Goal: Task Accomplishment & Management: Complete application form

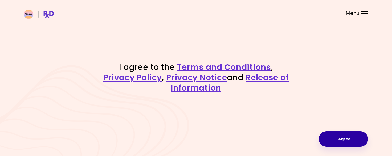
click at [333, 138] on button "I Agree" at bounding box center [343, 139] width 49 height 15
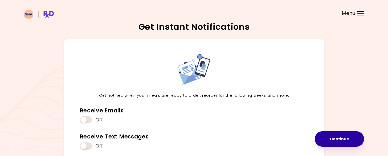
click at [328, 137] on button "Continue" at bounding box center [339, 139] width 49 height 15
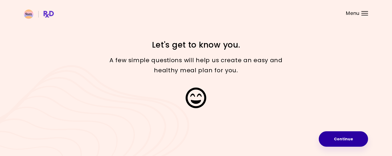
click at [327, 137] on button "Continue" at bounding box center [343, 139] width 49 height 15
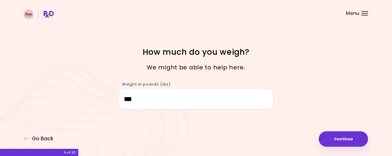
drag, startPoint x: 144, startPoint y: 102, endPoint x: 122, endPoint y: 102, distance: 22.4
click at [122, 102] on input "***" at bounding box center [196, 99] width 155 height 21
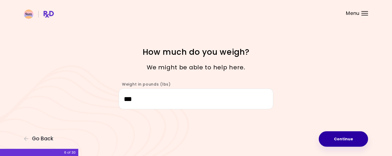
type input "***"
click at [351, 139] on button "Continue" at bounding box center [343, 139] width 49 height 15
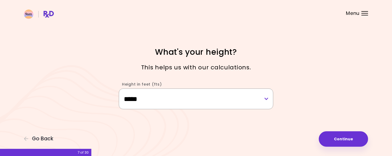
click at [267, 100] on select "**********" at bounding box center [196, 99] width 155 height 21
select select "****"
click at [119, 89] on select "**********" at bounding box center [196, 99] width 155 height 21
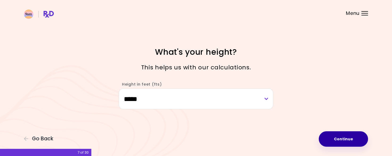
click at [337, 136] on button "Continue" at bounding box center [343, 139] width 49 height 15
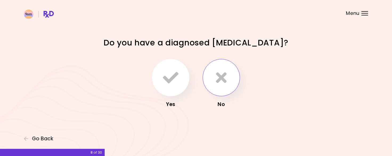
click at [224, 89] on button "button" at bounding box center [221, 77] width 37 height 37
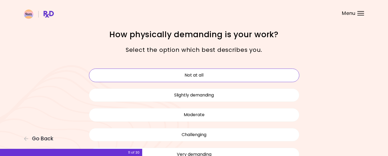
click at [210, 76] on button "Not at all" at bounding box center [194, 75] width 211 height 13
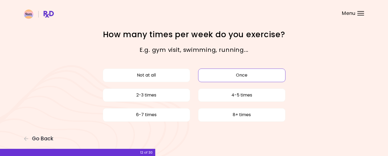
click at [208, 78] on button "Once" at bounding box center [241, 75] width 87 height 13
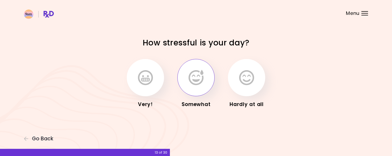
click at [202, 85] on icon "button" at bounding box center [196, 77] width 15 height 15
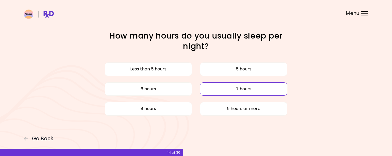
click at [203, 90] on button "7 hours" at bounding box center [243, 89] width 87 height 13
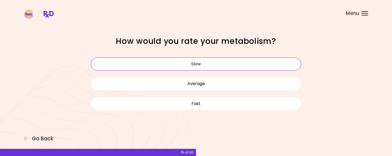
click at [204, 62] on button "Slow" at bounding box center [196, 64] width 211 height 13
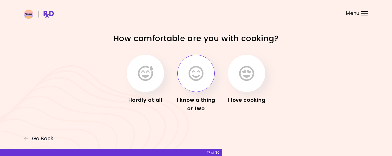
click at [193, 87] on button "button" at bounding box center [196, 73] width 37 height 37
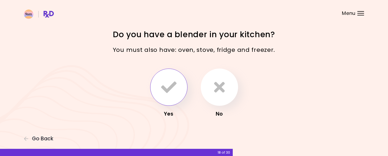
click at [169, 88] on icon "button" at bounding box center [168, 87] width 15 height 15
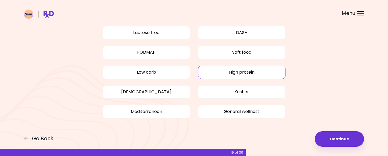
scroll to position [65, 0]
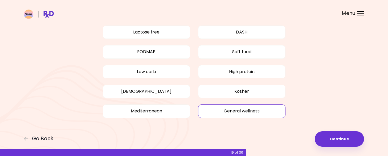
click at [237, 113] on button "General wellness" at bounding box center [241, 111] width 87 height 13
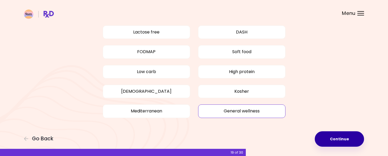
click at [338, 144] on button "Continue" at bounding box center [339, 139] width 49 height 15
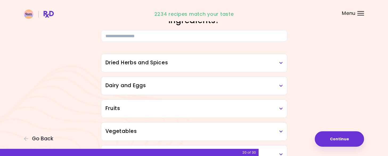
scroll to position [27, 0]
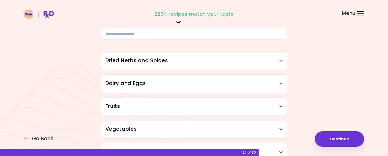
click at [208, 63] on h3 "Dried Herbs and Spices" at bounding box center [195, 61] width 178 height 8
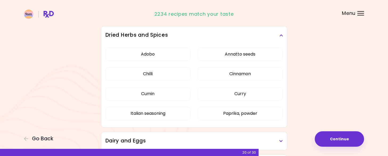
scroll to position [53, 0]
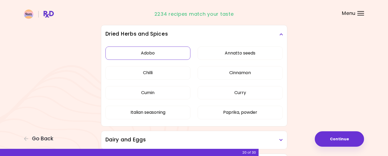
click at [159, 55] on button "Adobo" at bounding box center [148, 53] width 85 height 13
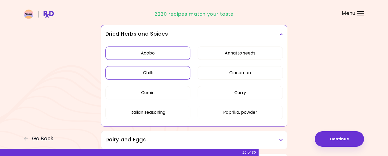
click at [158, 73] on button "Chilli" at bounding box center [148, 72] width 85 height 13
click at [156, 91] on button "Cumin" at bounding box center [148, 92] width 85 height 13
click at [154, 110] on button "Italian seasoning" at bounding box center [148, 112] width 85 height 13
click at [258, 51] on button "Annatto seeds" at bounding box center [240, 53] width 85 height 13
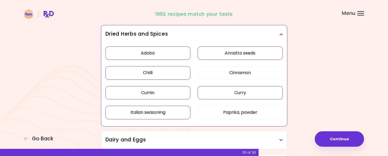
click at [246, 95] on button "Curry" at bounding box center [240, 92] width 85 height 13
click at [247, 111] on button "Paprika, powder" at bounding box center [240, 112] width 85 height 13
click at [282, 31] on h3 "Dried Herbs and Spices" at bounding box center [195, 34] width 178 height 8
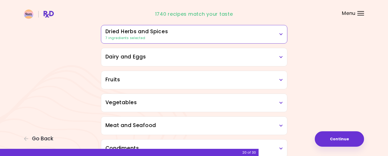
click at [259, 59] on h3 "Dairy and Eggs" at bounding box center [195, 57] width 178 height 8
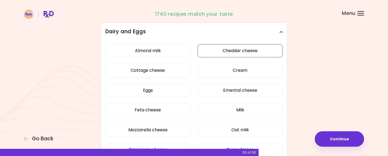
scroll to position [80, 0]
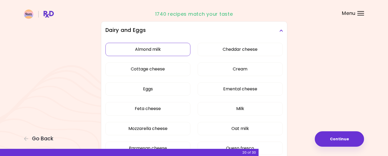
click at [157, 47] on button "Almond milk" at bounding box center [148, 49] width 85 height 13
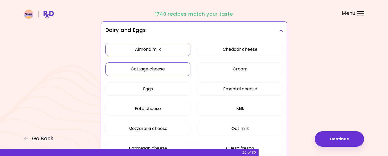
click at [175, 70] on button "Cottage cheese" at bounding box center [148, 69] width 85 height 13
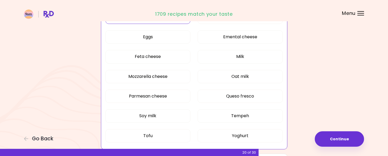
scroll to position [133, 0]
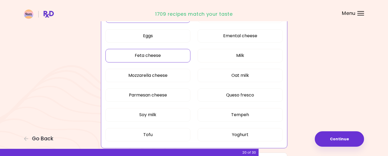
click at [167, 57] on button "Feta cheese" at bounding box center [148, 55] width 85 height 13
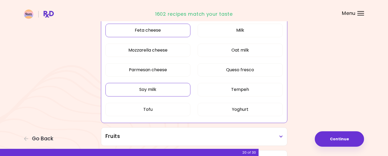
scroll to position [160, 0]
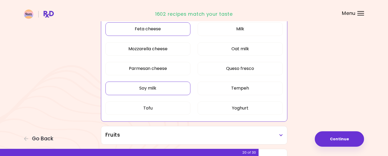
click at [159, 84] on button "Soy milk" at bounding box center [148, 88] width 85 height 13
click at [155, 108] on button "Tofu" at bounding box center [148, 108] width 85 height 13
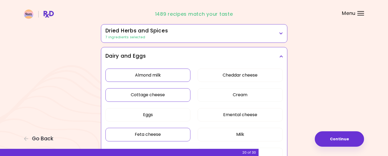
scroll to position [53, 0]
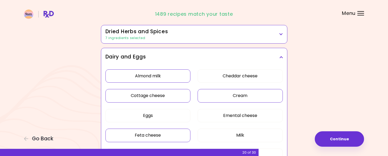
click at [250, 99] on button "Cream" at bounding box center [240, 95] width 85 height 13
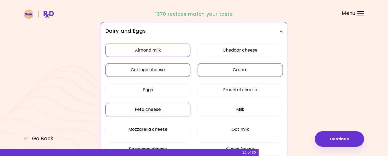
scroll to position [80, 0]
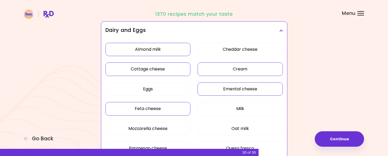
click at [251, 90] on button "Emental cheese" at bounding box center [240, 89] width 85 height 13
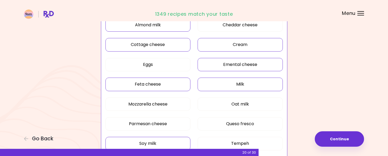
scroll to position [107, 0]
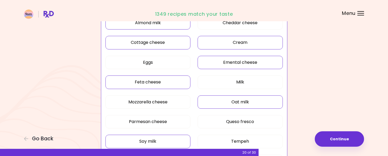
click at [254, 100] on button "Oat milk" at bounding box center [240, 102] width 85 height 13
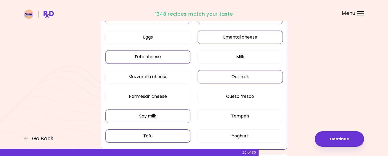
scroll to position [133, 0]
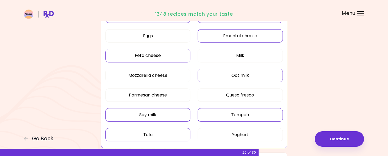
click at [249, 117] on button "Tempeh" at bounding box center [240, 114] width 85 height 13
click at [251, 134] on button "Yoghurt" at bounding box center [240, 134] width 85 height 13
click at [250, 134] on button "Yoghurt" at bounding box center [240, 134] width 85 height 13
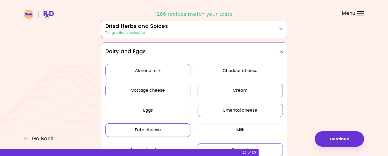
scroll to position [53, 0]
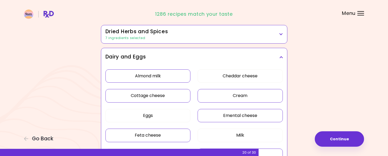
click at [283, 56] on icon at bounding box center [281, 57] width 3 height 4
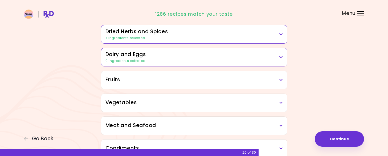
click at [215, 83] on h3 "Fruits" at bounding box center [195, 80] width 178 height 8
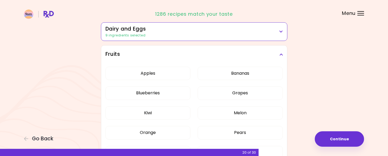
scroll to position [80, 0]
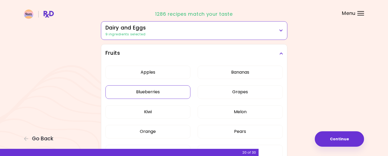
click at [152, 92] on button "Blueberries" at bounding box center [148, 92] width 85 height 13
click at [153, 112] on button "Kiwi" at bounding box center [148, 112] width 85 height 13
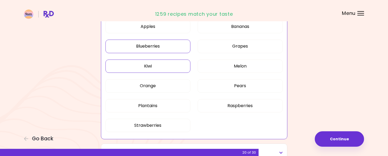
scroll to position [133, 0]
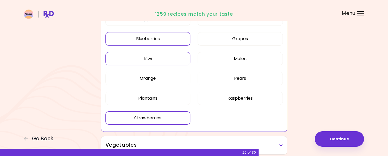
click at [171, 116] on button "Strawberries" at bounding box center [148, 118] width 85 height 13
click at [241, 103] on button "Raspberries" at bounding box center [240, 98] width 85 height 13
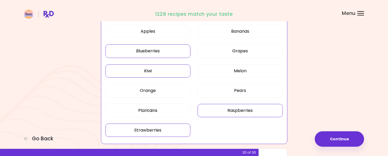
scroll to position [107, 0]
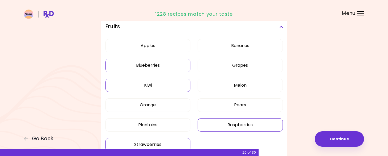
click at [279, 25] on h3 "Fruits" at bounding box center [195, 27] width 178 height 8
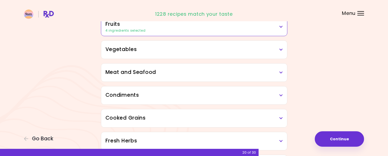
click at [248, 50] on h3 "Vegetables" at bounding box center [195, 50] width 178 height 8
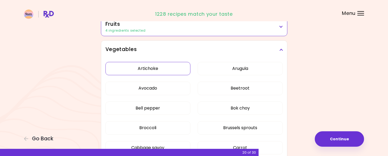
click at [163, 65] on button "Artichoke" at bounding box center [148, 68] width 85 height 13
click at [159, 91] on button "Avocado" at bounding box center [148, 88] width 85 height 13
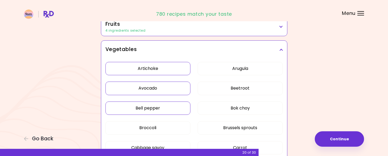
click at [165, 106] on button "Bell pepper" at bounding box center [148, 108] width 85 height 13
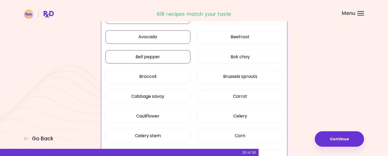
scroll to position [160, 0]
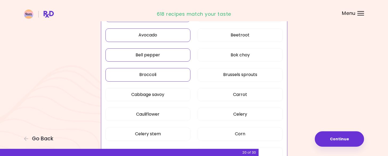
click at [161, 74] on button "Broccoli" at bounding box center [148, 74] width 85 height 13
click at [167, 95] on button "Cabbage savoy" at bounding box center [148, 94] width 85 height 13
click at [172, 115] on button "Cauliflower" at bounding box center [148, 114] width 85 height 13
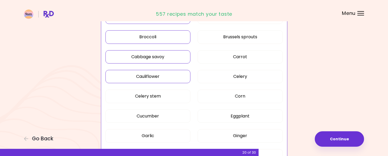
scroll to position [213, 0]
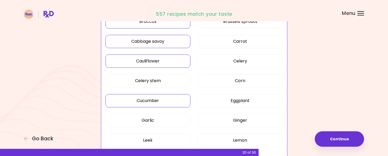
click at [150, 100] on button "Cucumber" at bounding box center [148, 100] width 85 height 13
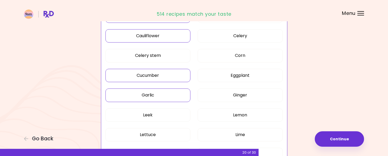
scroll to position [240, 0]
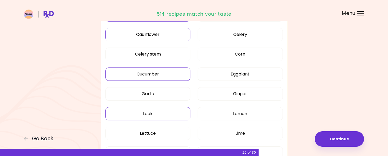
click at [165, 112] on button "Leek" at bounding box center [148, 113] width 85 height 13
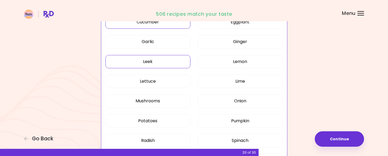
scroll to position [293, 0]
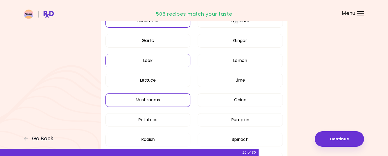
click at [164, 97] on button "Mushrooms" at bounding box center [148, 100] width 85 height 13
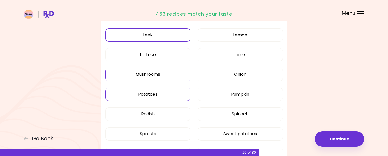
scroll to position [320, 0]
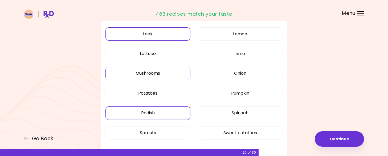
click at [167, 111] on button "Radish" at bounding box center [148, 113] width 85 height 13
click at [167, 130] on button "Sprouts" at bounding box center [148, 133] width 85 height 13
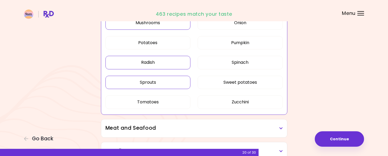
scroll to position [373, 0]
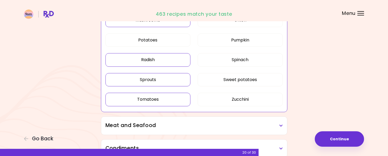
click at [168, 99] on button "Tomatoes" at bounding box center [148, 99] width 85 height 13
click at [241, 104] on button "Zucchini" at bounding box center [240, 99] width 85 height 13
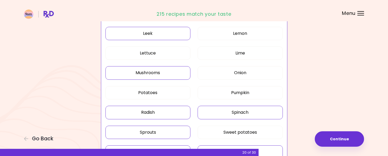
scroll to position [320, 0]
click at [252, 89] on button "Pumpkin" at bounding box center [240, 93] width 85 height 13
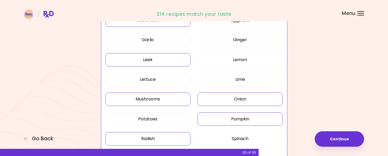
scroll to position [293, 0]
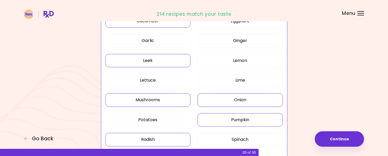
click at [250, 94] on button "Onion" at bounding box center [240, 100] width 85 height 13
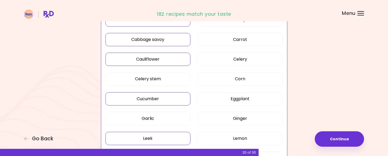
scroll to position [213, 0]
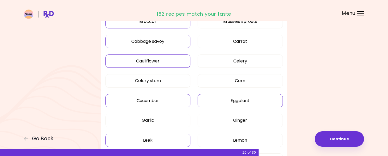
click at [253, 96] on button "Eggplant" at bounding box center [240, 100] width 85 height 13
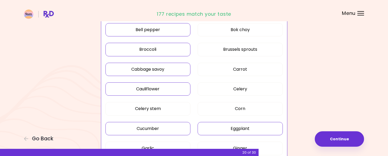
scroll to position [187, 0]
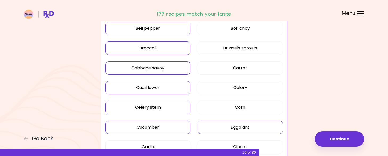
click at [165, 105] on button "Celery stem" at bounding box center [148, 107] width 85 height 13
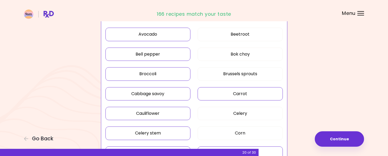
scroll to position [160, 0]
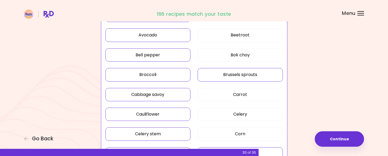
click at [251, 71] on button "Brussels sprouts" at bounding box center [240, 74] width 85 height 13
click at [244, 53] on button "Bok choy" at bounding box center [240, 55] width 85 height 13
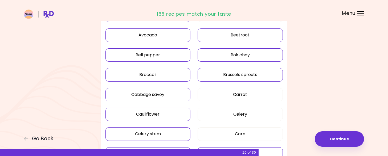
click at [241, 37] on button "Beetroot" at bounding box center [240, 35] width 85 height 13
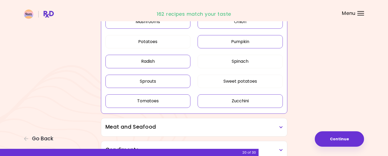
scroll to position [373, 0]
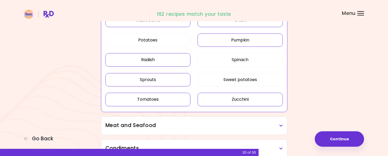
click at [238, 124] on h3 "Meat and Seafood" at bounding box center [195, 126] width 178 height 8
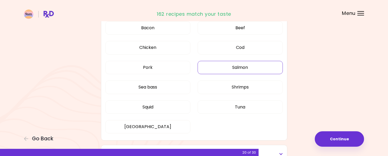
scroll to position [506, 0]
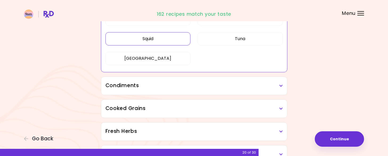
scroll to position [240, 0]
click at [231, 81] on h3 "Condiments" at bounding box center [195, 85] width 178 height 8
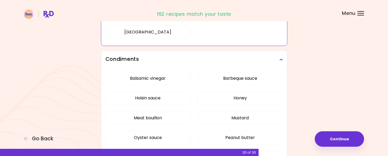
scroll to position [267, 0]
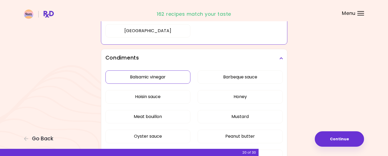
click at [170, 78] on div "Balsamic vinegar Barbeque sauce Hoisin sauce Honey Meat bouillon Mustard Oyster…" at bounding box center [195, 138] width 178 height 143
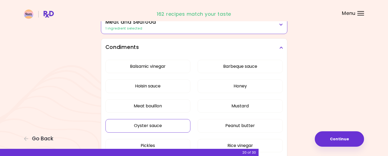
scroll to position [133, 0]
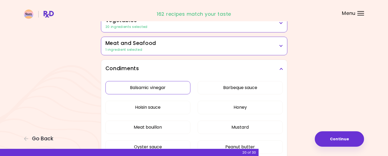
click at [168, 87] on button "Balsamic vinegar" at bounding box center [148, 87] width 85 height 13
click at [162, 108] on button "Hoisin sauce" at bounding box center [148, 107] width 85 height 13
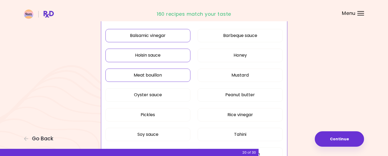
scroll to position [187, 0]
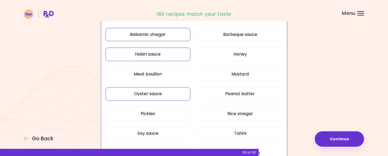
click at [170, 94] on button "Oyster sauce" at bounding box center [148, 93] width 85 height 13
click at [164, 111] on button "Pickles" at bounding box center [148, 113] width 85 height 13
drag, startPoint x: 166, startPoint y: 132, endPoint x: 171, endPoint y: 129, distance: 6.4
click at [166, 132] on button "Soy sauce" at bounding box center [148, 133] width 85 height 13
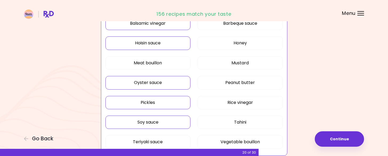
scroll to position [240, 0]
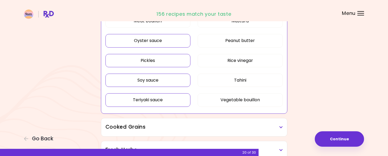
click at [170, 99] on button "Teriyaki sauce" at bounding box center [148, 100] width 85 height 13
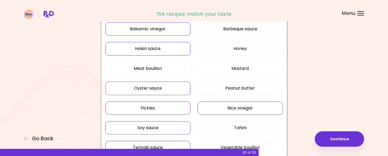
scroll to position [187, 0]
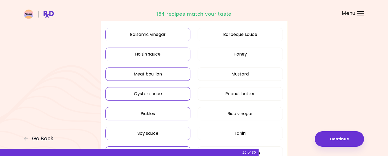
click at [173, 74] on button "Meat bouillon" at bounding box center [148, 74] width 85 height 13
click at [249, 34] on button "Barbeque sauce" at bounding box center [240, 34] width 85 height 13
click at [246, 52] on button "Honey" at bounding box center [240, 54] width 85 height 13
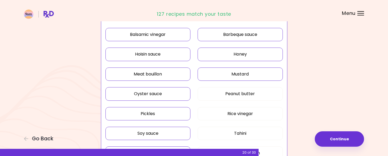
click at [244, 73] on button "Mustard" at bounding box center [240, 74] width 85 height 13
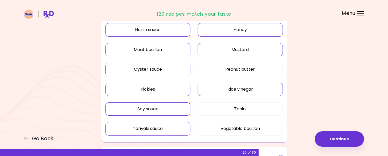
scroll to position [213, 0]
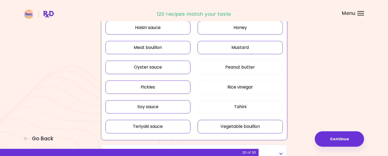
click at [242, 122] on button "Vegetable bouillon" at bounding box center [240, 126] width 85 height 13
click at [174, 45] on button "Meat bouillon" at bounding box center [148, 47] width 85 height 13
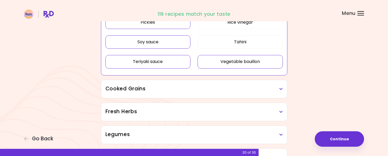
scroll to position [293, 0]
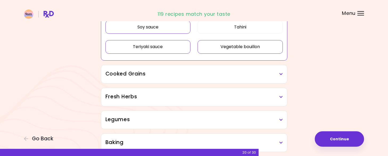
click at [213, 74] on h3 "Cooked Grains" at bounding box center [195, 74] width 178 height 8
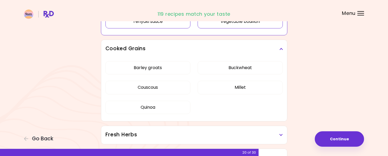
scroll to position [320, 0]
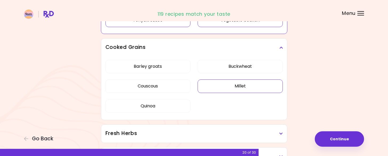
click at [249, 84] on div "Dried Herbs and Spices 7 ingredients selected Adobo Annatto seeds Chilli Cinnam…" at bounding box center [194, 36] width 192 height 580
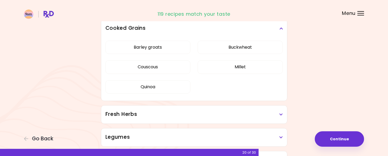
scroll to position [187, 0]
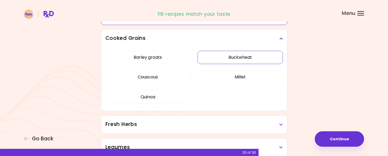
click at [247, 61] on button "Buckwheat" at bounding box center [240, 57] width 85 height 13
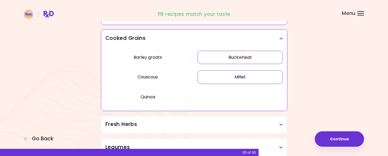
click at [246, 73] on button "Millet" at bounding box center [240, 77] width 85 height 13
click at [168, 55] on button "Barley groats" at bounding box center [148, 57] width 85 height 13
click at [166, 76] on button "Couscous" at bounding box center [148, 77] width 85 height 13
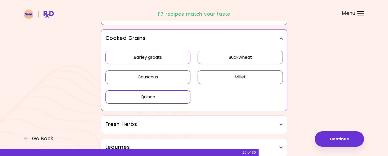
click at [169, 95] on button "Quinoa" at bounding box center [148, 97] width 85 height 13
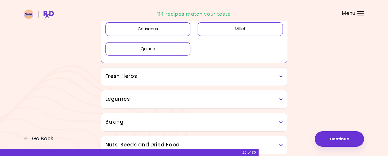
scroll to position [240, 0]
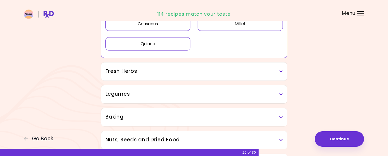
click at [204, 72] on h3 "Fresh Herbs" at bounding box center [195, 72] width 178 height 8
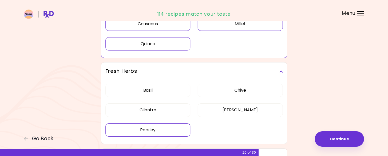
drag, startPoint x: 165, startPoint y: 88, endPoint x: 164, endPoint y: 92, distance: 3.5
click at [164, 90] on div "[PERSON_NAME] Cilantro [PERSON_NAME] [PERSON_NAME]" at bounding box center [195, 113] width 178 height 64
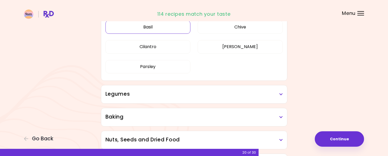
click at [162, 27] on button "Basil" at bounding box center [148, 27] width 85 height 13
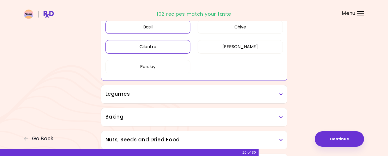
click at [163, 47] on button "Cilantro" at bounding box center [148, 46] width 85 height 13
click at [163, 66] on button "Parsley" at bounding box center [148, 66] width 85 height 13
click at [246, 29] on button "Chive" at bounding box center [240, 27] width 85 height 13
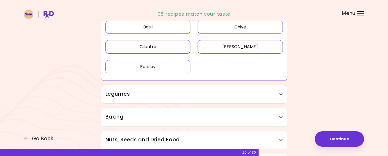
click at [244, 48] on button "[PERSON_NAME]" at bounding box center [240, 46] width 85 height 13
click at [208, 95] on h3 "Legumes" at bounding box center [195, 95] width 178 height 8
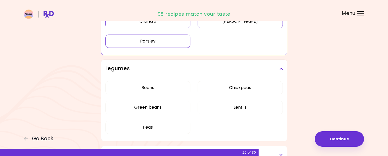
scroll to position [267, 0]
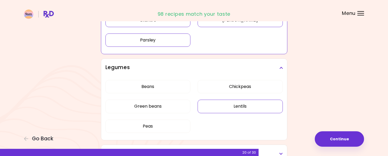
click at [245, 105] on div "Beans Chickpeas Green beans Lentils Peas" at bounding box center [195, 109] width 178 height 64
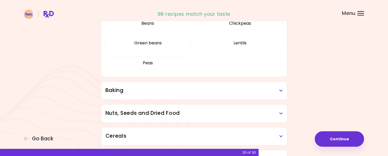
click at [223, 95] on div "Baking" at bounding box center [194, 91] width 186 height 18
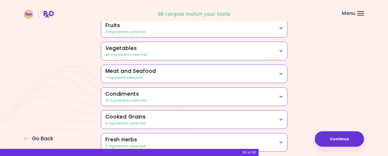
scroll to position [107, 0]
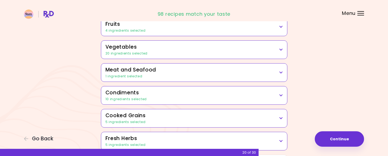
click at [217, 93] on h3 "Condiments" at bounding box center [195, 93] width 178 height 8
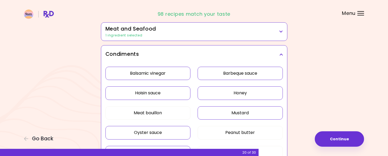
scroll to position [160, 0]
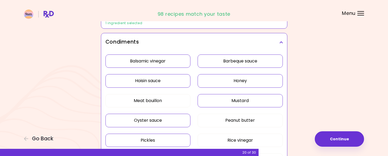
click at [243, 81] on button "Honey" at bounding box center [240, 80] width 85 height 13
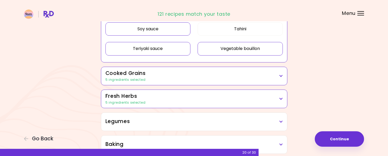
scroll to position [293, 0]
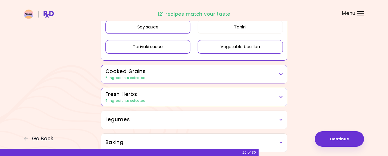
click at [218, 76] on div "5 ingredients selected" at bounding box center [195, 78] width 178 height 5
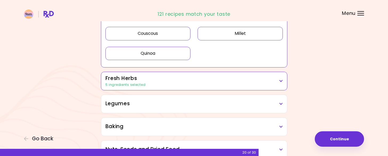
scroll to position [373, 0]
click at [218, 82] on div "5 ingredients selected" at bounding box center [195, 84] width 178 height 5
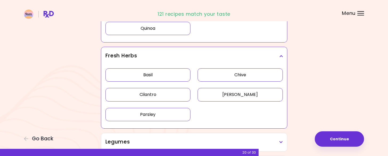
scroll to position [400, 0]
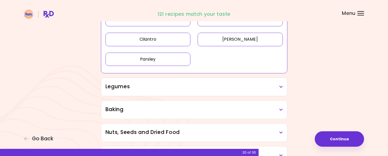
scroll to position [239, 0]
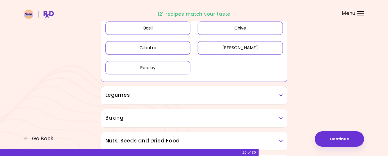
click at [168, 68] on button "Parsley" at bounding box center [148, 67] width 85 height 13
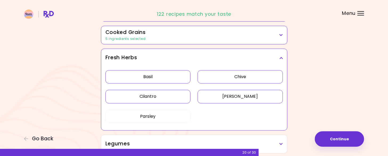
scroll to position [186, 0]
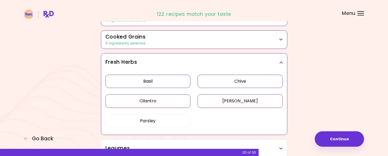
drag, startPoint x: 154, startPoint y: 77, endPoint x: 157, endPoint y: 79, distance: 4.7
click at [154, 76] on button "Basil" at bounding box center [148, 81] width 85 height 13
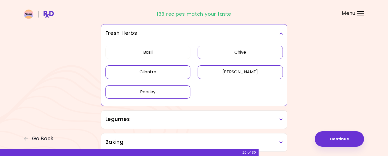
scroll to position [239, 0]
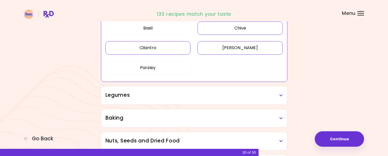
click at [193, 95] on h3 "Legumes" at bounding box center [195, 96] width 178 height 8
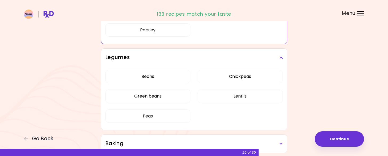
scroll to position [292, 0]
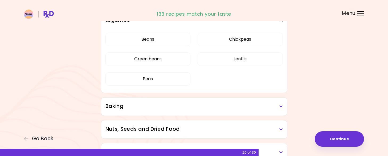
scroll to position [239, 0]
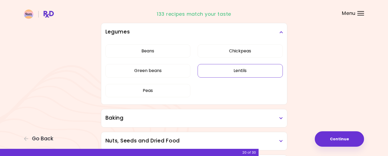
click at [246, 71] on button "Lentils" at bounding box center [240, 70] width 85 height 13
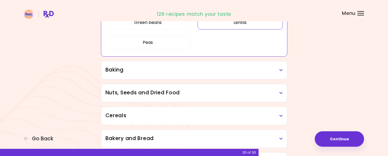
scroll to position [292, 0]
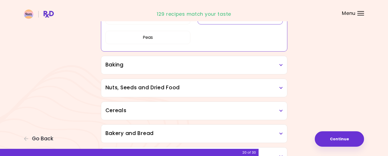
click at [277, 66] on h3 "Baking" at bounding box center [195, 65] width 178 height 8
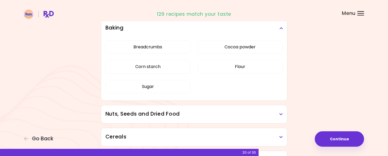
scroll to position [345, 0]
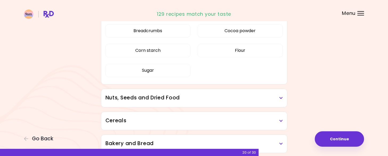
click at [199, 97] on h3 "Nuts, Seeds and Dried Food" at bounding box center [195, 98] width 178 height 8
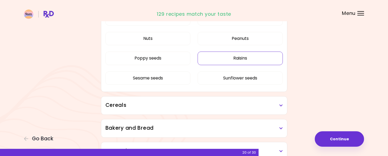
scroll to position [479, 0]
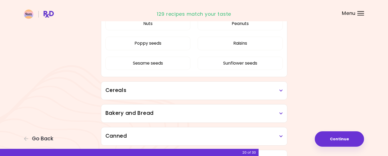
click at [230, 93] on div "Cereals" at bounding box center [194, 91] width 186 height 18
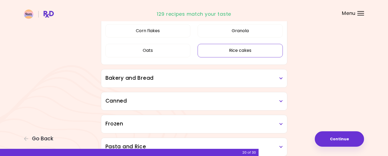
scroll to position [559, 0]
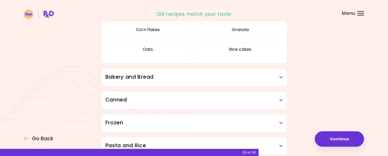
click at [214, 78] on h3 "Bakery and Bread" at bounding box center [195, 78] width 178 height 8
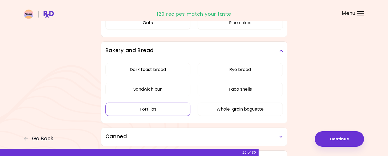
click at [165, 69] on div "Dark toast bread Rye bread Sandwich bun Taco shells Tortillas Whole-grain bague…" at bounding box center [195, 92] width 178 height 64
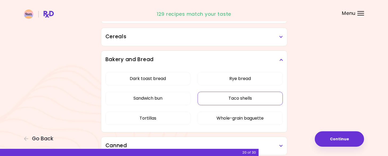
scroll to position [295, 0]
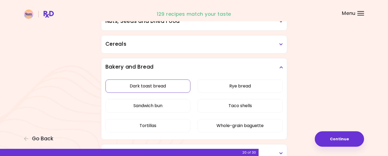
click at [171, 86] on button "Dark toast bread" at bounding box center [148, 86] width 85 height 13
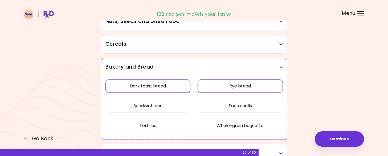
click at [252, 86] on button "Rye bread" at bounding box center [240, 86] width 85 height 13
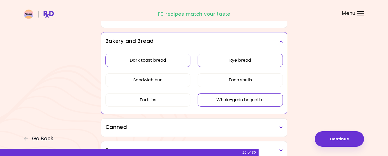
scroll to position [322, 0]
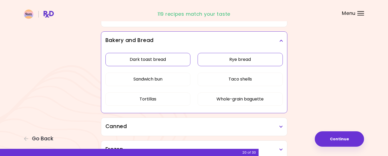
click at [240, 126] on h3 "Canned" at bounding box center [195, 127] width 178 height 8
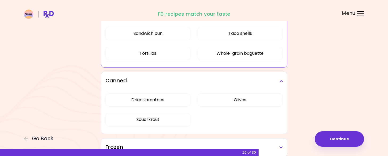
scroll to position [375, 0]
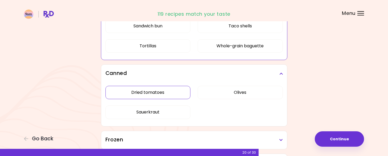
click at [161, 94] on div "Dried tomatoes Olives Sauerkraut" at bounding box center [195, 105] width 178 height 44
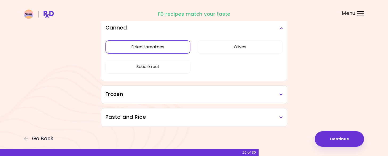
scroll to position [356, 0]
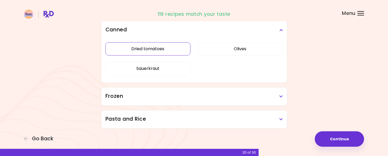
click at [161, 49] on button "Dried tomatoes" at bounding box center [148, 48] width 85 height 13
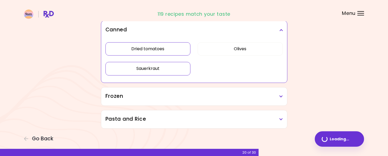
click at [160, 70] on button "Sauerkraut" at bounding box center [148, 68] width 85 height 13
click at [253, 48] on button "Olives" at bounding box center [240, 48] width 85 height 13
click at [210, 99] on div "Frozen" at bounding box center [194, 97] width 186 height 18
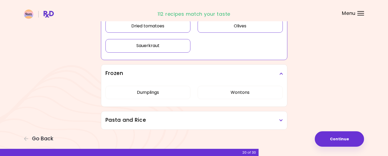
scroll to position [380, 0]
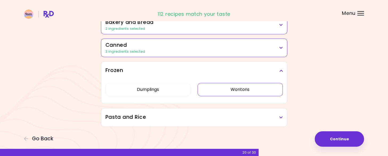
click at [240, 92] on button "Wontons" at bounding box center [240, 89] width 85 height 13
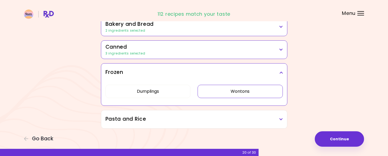
click at [221, 116] on h3 "Pasta and Rice" at bounding box center [195, 120] width 178 height 8
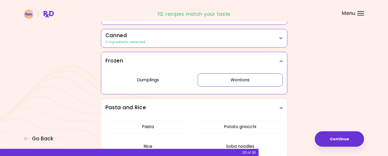
scroll to position [380, 0]
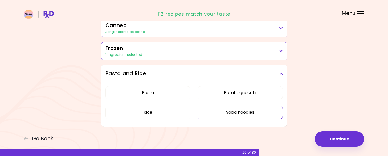
click at [229, 113] on button "Soba noodles" at bounding box center [240, 112] width 85 height 13
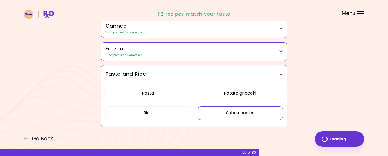
scroll to position [356, 0]
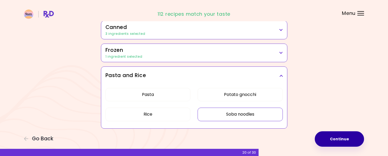
click at [328, 136] on button "Continue" at bounding box center [339, 139] width 49 height 15
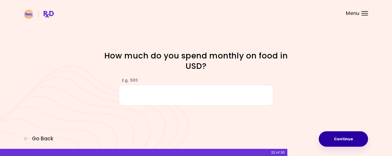
click at [356, 135] on button "Continue" at bounding box center [343, 139] width 49 height 15
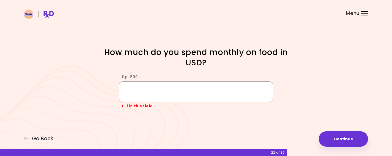
click at [220, 95] on input "E.g. 500" at bounding box center [196, 92] width 155 height 21
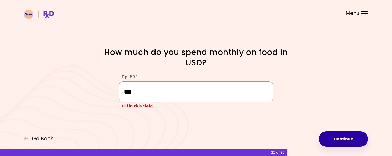
type input "***"
click at [353, 139] on button "Continue" at bounding box center [343, 139] width 49 height 15
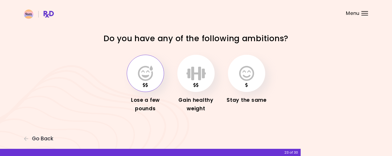
click at [142, 80] on icon "button" at bounding box center [145, 73] width 15 height 15
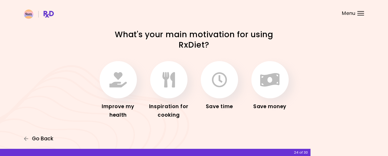
click at [46, 136] on span "Go Back" at bounding box center [42, 139] width 21 height 6
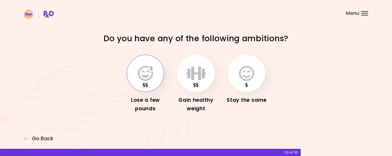
click at [145, 72] on icon "button" at bounding box center [145, 73] width 15 height 15
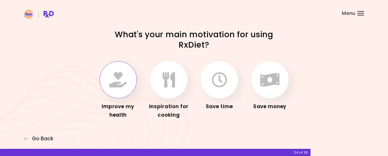
click at [124, 88] on button "button" at bounding box center [118, 79] width 37 height 37
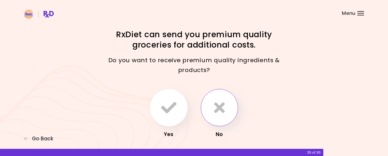
click at [212, 110] on button "button" at bounding box center [219, 107] width 37 height 37
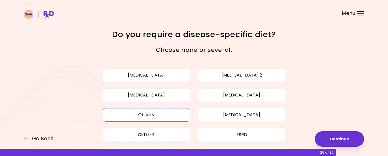
click at [159, 111] on button "Obesity" at bounding box center [146, 114] width 87 height 13
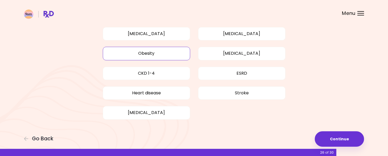
scroll to position [63, 0]
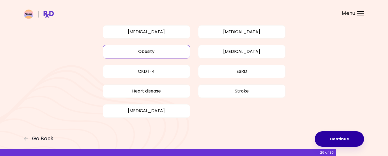
click at [335, 142] on button "Continue" at bounding box center [339, 139] width 49 height 15
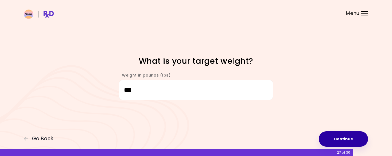
type input "***"
click at [353, 137] on button "Continue" at bounding box center [343, 139] width 49 height 15
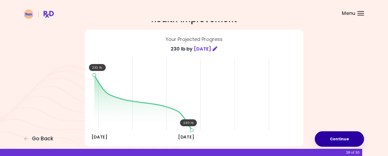
scroll to position [27, 0]
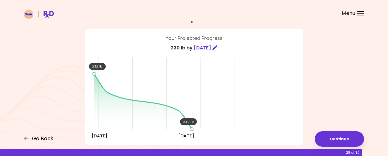
click at [39, 139] on span "Go Back" at bounding box center [42, 139] width 21 height 6
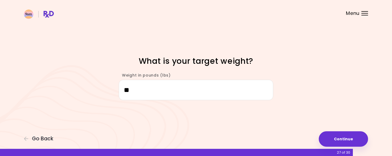
type input "*"
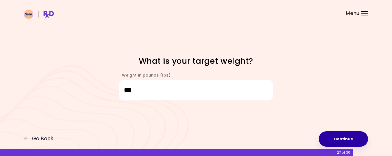
type input "***"
click at [336, 141] on button "Continue" at bounding box center [343, 139] width 49 height 15
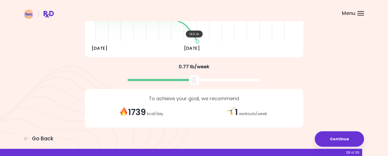
scroll to position [119, 0]
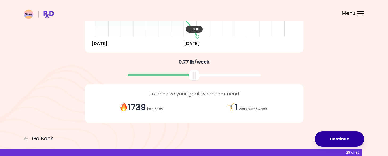
click at [332, 136] on button "Continue" at bounding box center [339, 139] width 49 height 15
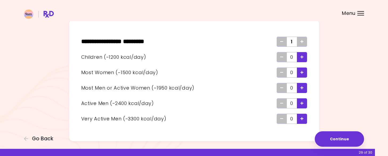
scroll to position [27, 0]
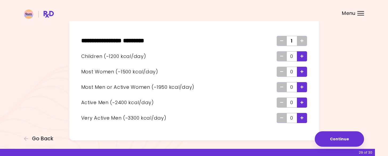
click at [304, 87] on icon "Add - Man or Active Woman" at bounding box center [302, 87] width 3 height 3
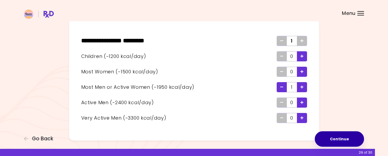
click at [338, 143] on button "Continue" at bounding box center [339, 139] width 49 height 15
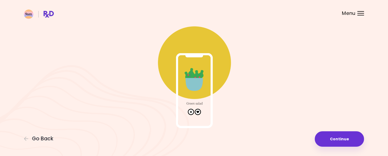
scroll to position [29, 0]
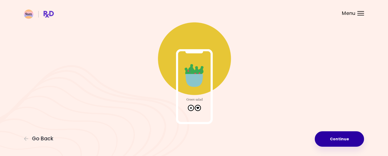
click at [336, 139] on button "Continue" at bounding box center [339, 139] width 49 height 15
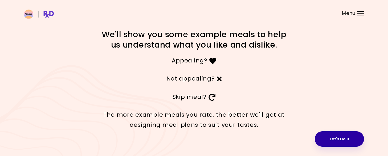
click at [336, 138] on button "Let's Do It" at bounding box center [339, 139] width 49 height 15
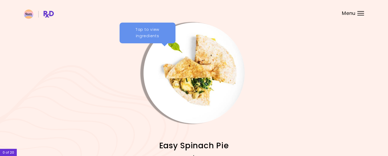
click at [147, 30] on div "Tap to view ingredients" at bounding box center [148, 33] width 56 height 21
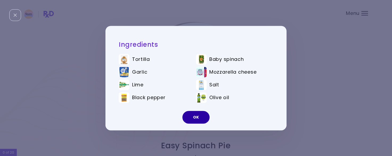
click at [200, 118] on button "OK" at bounding box center [196, 117] width 27 height 13
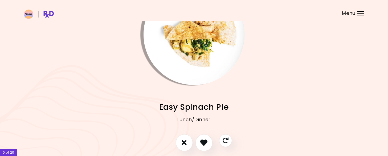
scroll to position [53, 0]
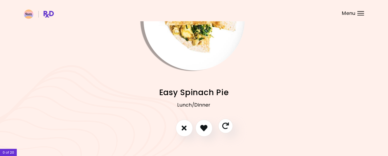
click at [225, 125] on icon "Skip" at bounding box center [225, 126] width 7 height 7
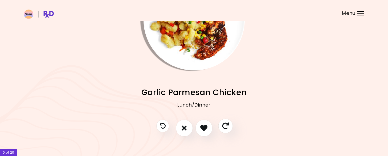
click at [228, 123] on icon "Skip" at bounding box center [225, 126] width 7 height 7
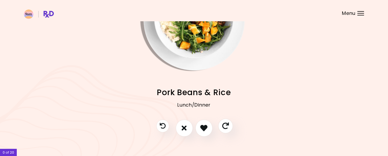
click at [227, 126] on icon "Skip" at bounding box center [225, 126] width 7 height 7
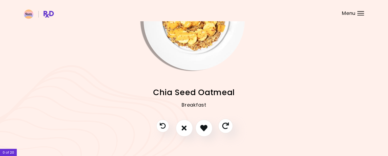
click at [227, 126] on icon "Skip" at bounding box center [225, 126] width 7 height 7
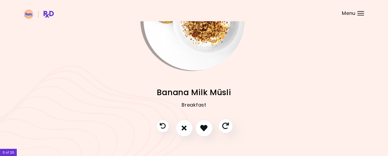
click at [227, 126] on icon "Skip" at bounding box center [225, 126] width 7 height 7
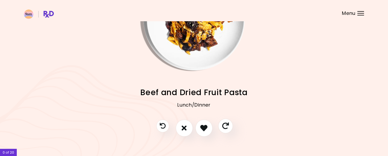
click at [227, 126] on icon "Skip" at bounding box center [225, 126] width 7 height 7
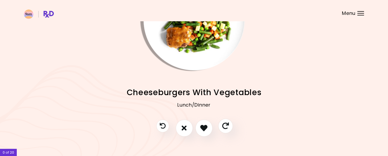
click at [226, 128] on icon "Skip" at bounding box center [225, 126] width 7 height 7
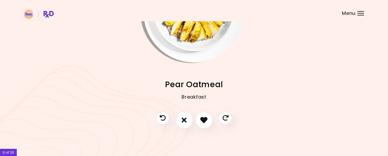
scroll to position [62, 0]
click at [226, 115] on icon "Skip" at bounding box center [225, 118] width 7 height 7
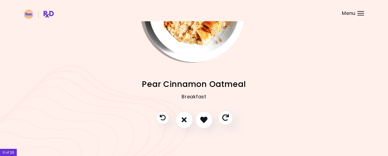
click at [225, 115] on icon "Skip" at bounding box center [225, 118] width 7 height 7
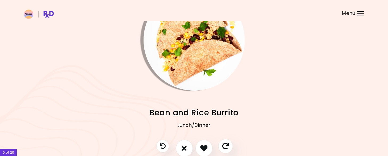
scroll to position [35, 0]
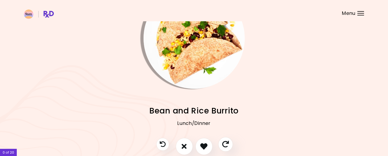
click at [228, 142] on icon "Skip" at bounding box center [225, 144] width 7 height 7
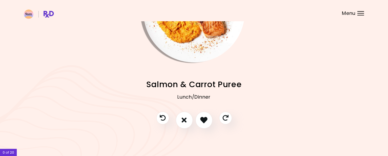
scroll to position [62, 0]
click at [227, 122] on button "Skip" at bounding box center [225, 118] width 15 height 15
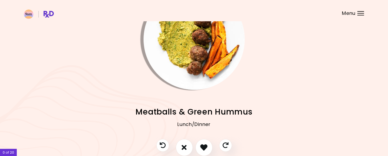
scroll to position [35, 0]
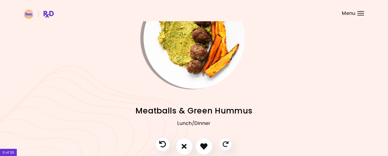
click at [162, 145] on icon "Previous recipe" at bounding box center [162, 144] width 7 height 7
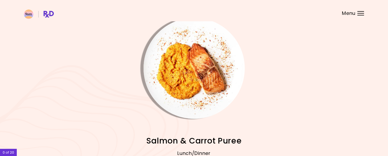
scroll to position [0, 0]
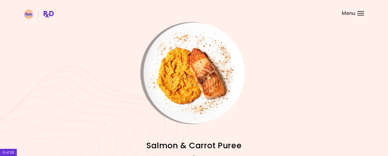
click at [211, 86] on img "Info - Salmon & Carrot Puree" at bounding box center [194, 73] width 101 height 101
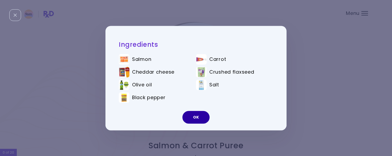
click at [194, 116] on button "OK" at bounding box center [196, 117] width 27 height 13
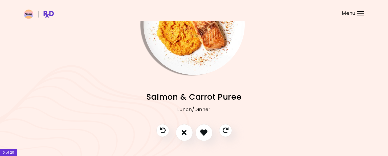
scroll to position [53, 0]
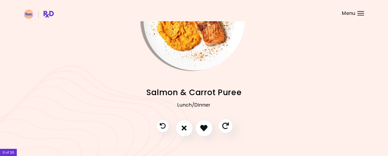
click at [226, 127] on icon "Skip" at bounding box center [225, 126] width 7 height 7
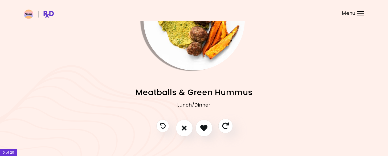
click at [225, 127] on icon "Skip" at bounding box center [225, 126] width 7 height 7
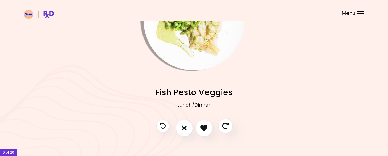
click at [225, 127] on icon "Skip" at bounding box center [225, 126] width 7 height 7
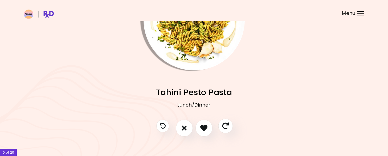
click at [225, 127] on icon "Skip" at bounding box center [225, 126] width 7 height 7
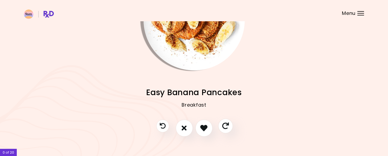
click at [225, 125] on icon "Skip" at bounding box center [225, 126] width 7 height 7
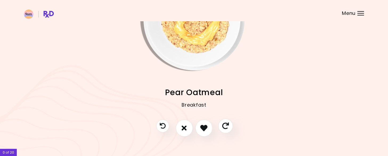
click at [225, 125] on icon "Skip" at bounding box center [225, 126] width 7 height 7
